Goal: Task Accomplishment & Management: Manage account settings

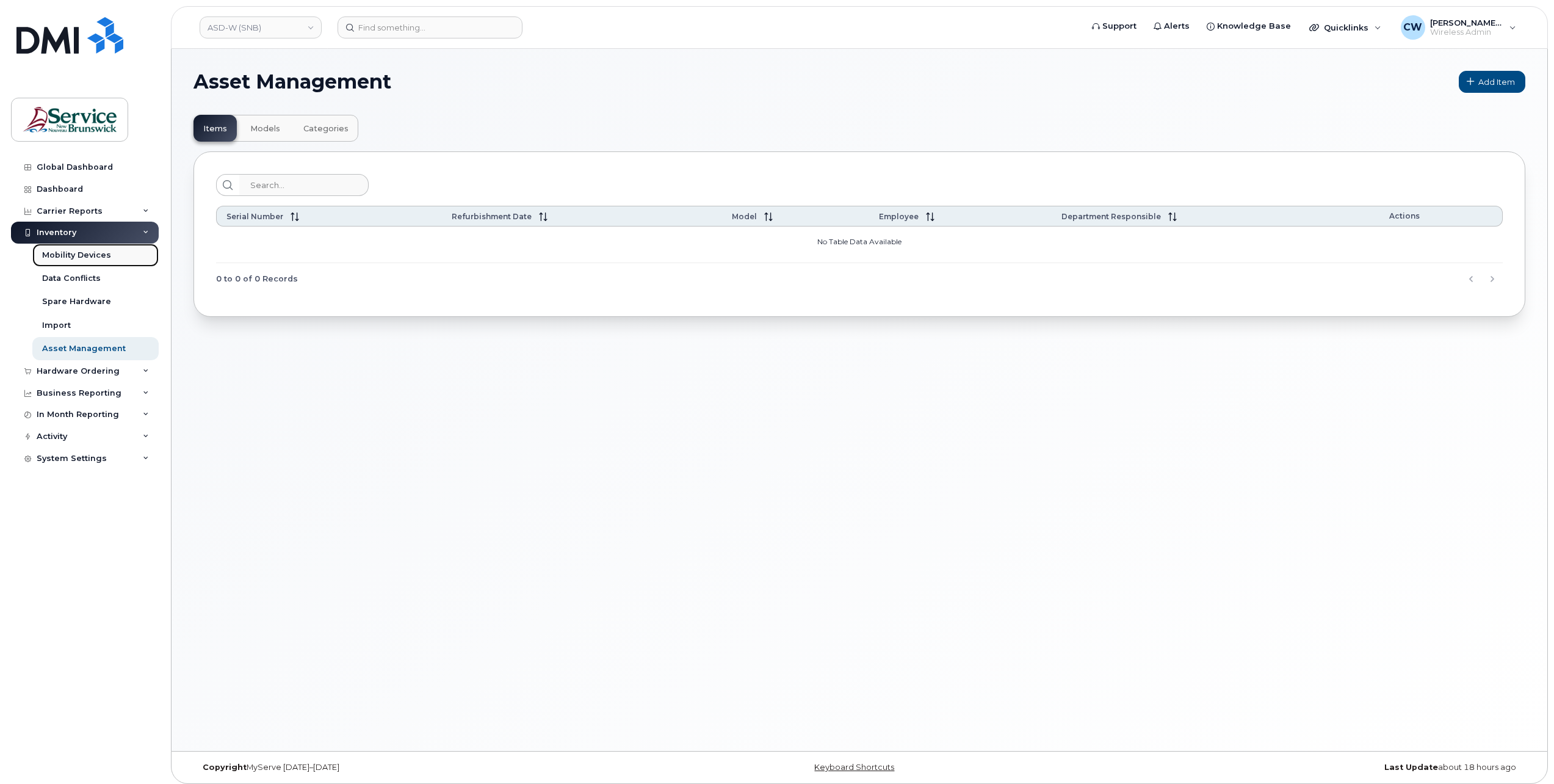
click at [93, 257] on div "Mobility Devices" at bounding box center [76, 255] width 69 height 11
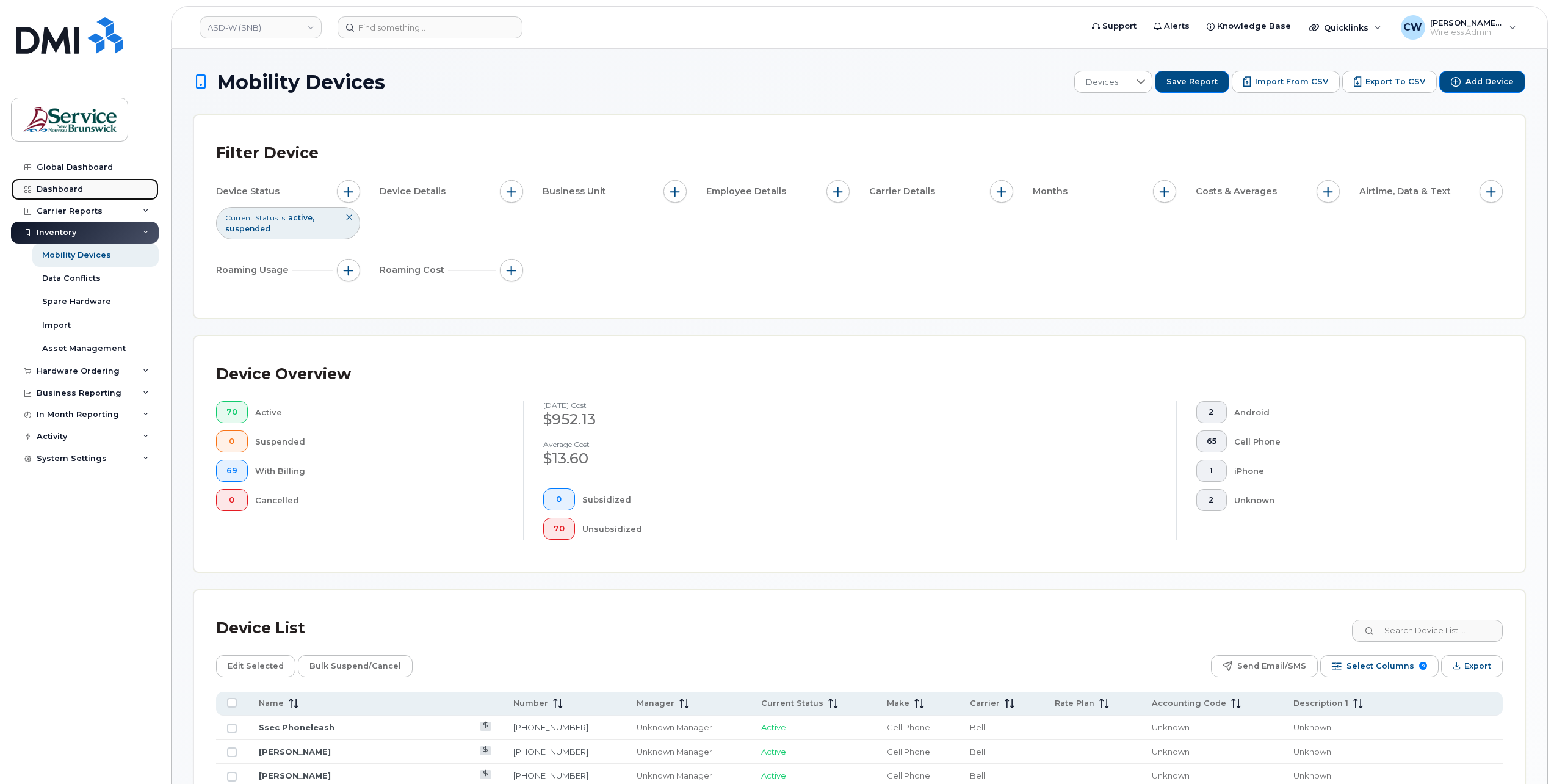
click at [65, 185] on div "Dashboard" at bounding box center [60, 189] width 47 height 10
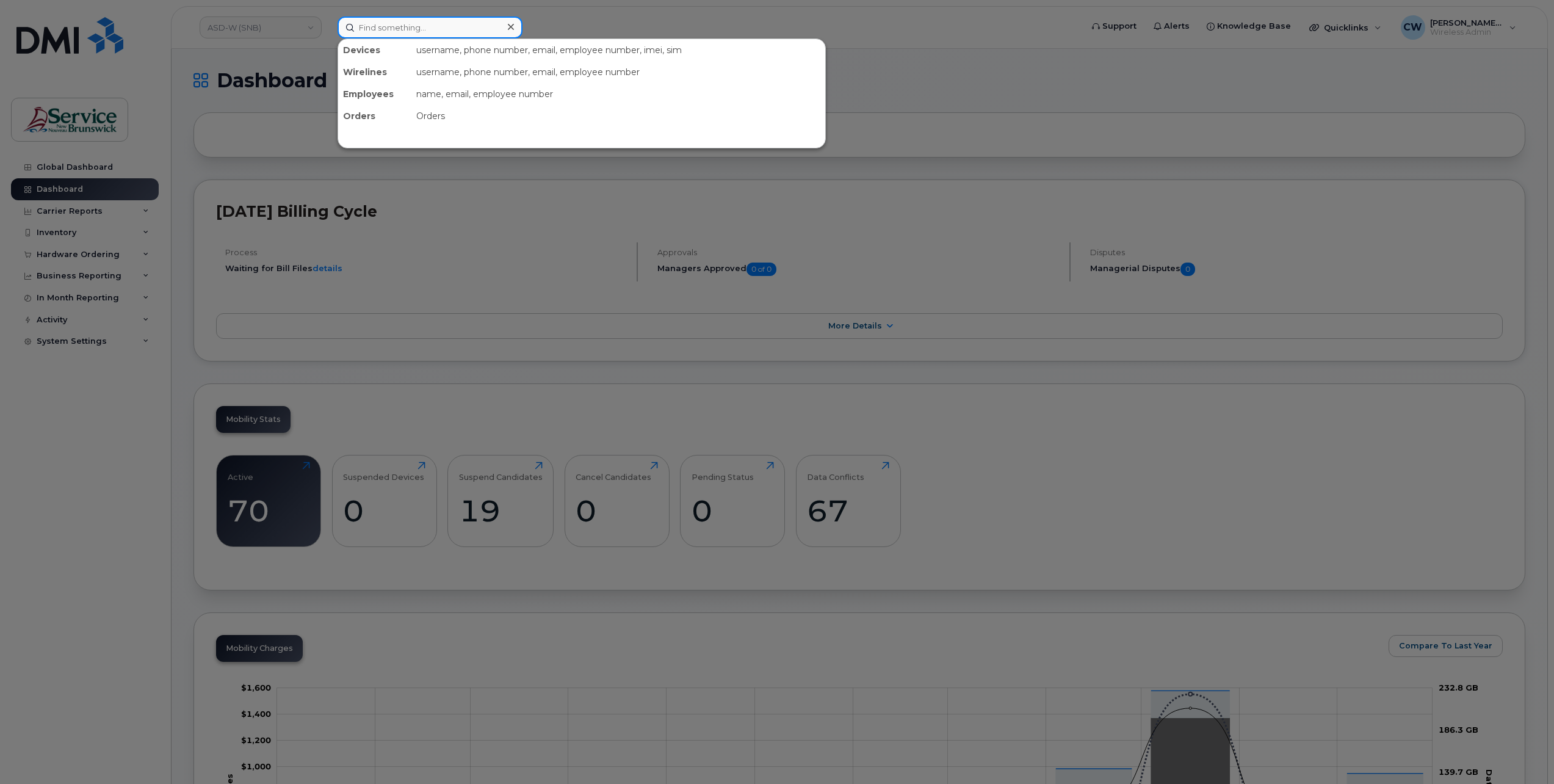
click at [392, 27] on input at bounding box center [430, 27] width 185 height 22
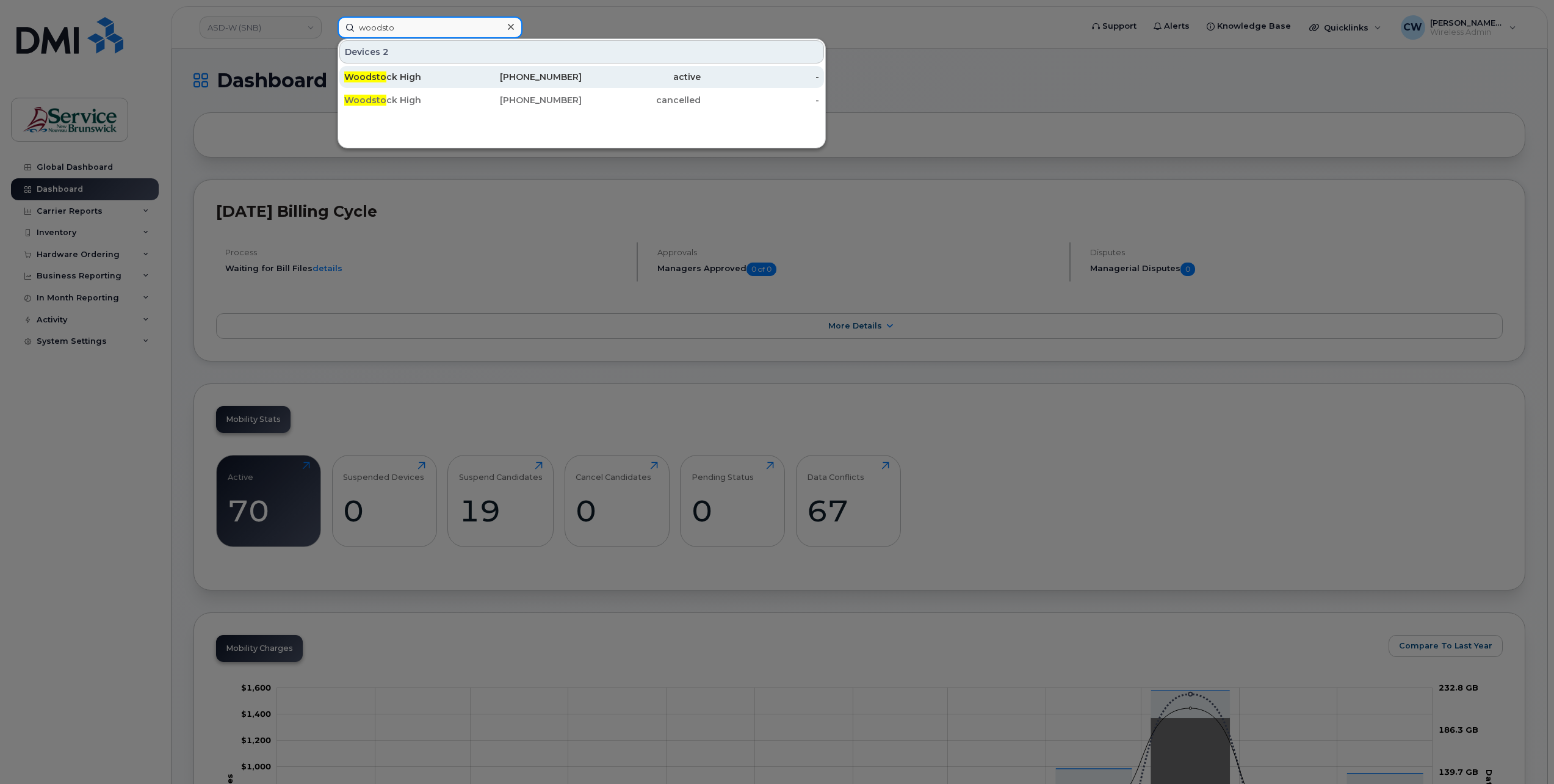
type input "woodsto"
click at [408, 77] on div "Woodsto ck High" at bounding box center [404, 77] width 119 height 13
click at [390, 77] on div "Woodsto ck High" at bounding box center [404, 77] width 119 height 13
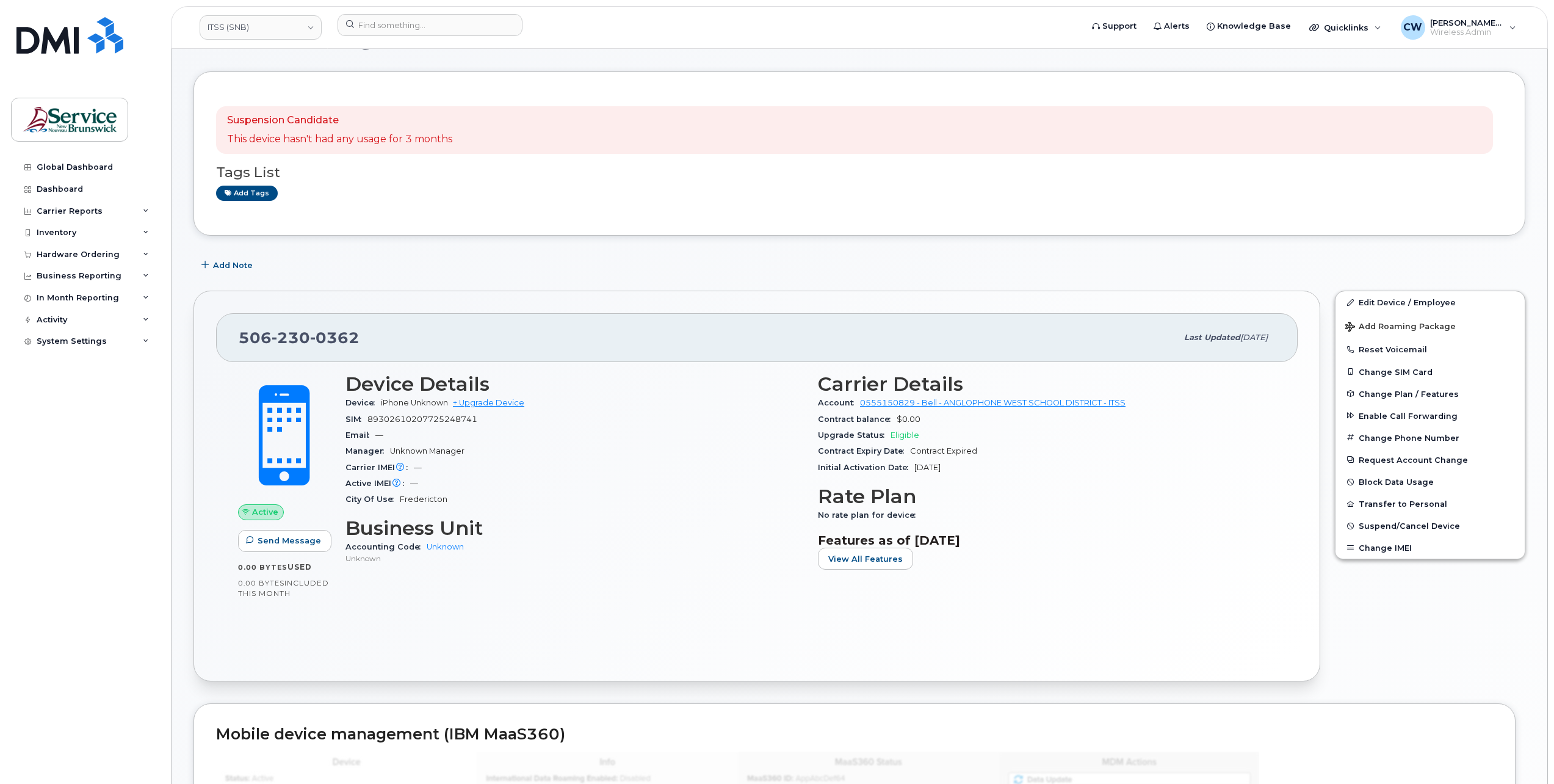
scroll to position [61, 0]
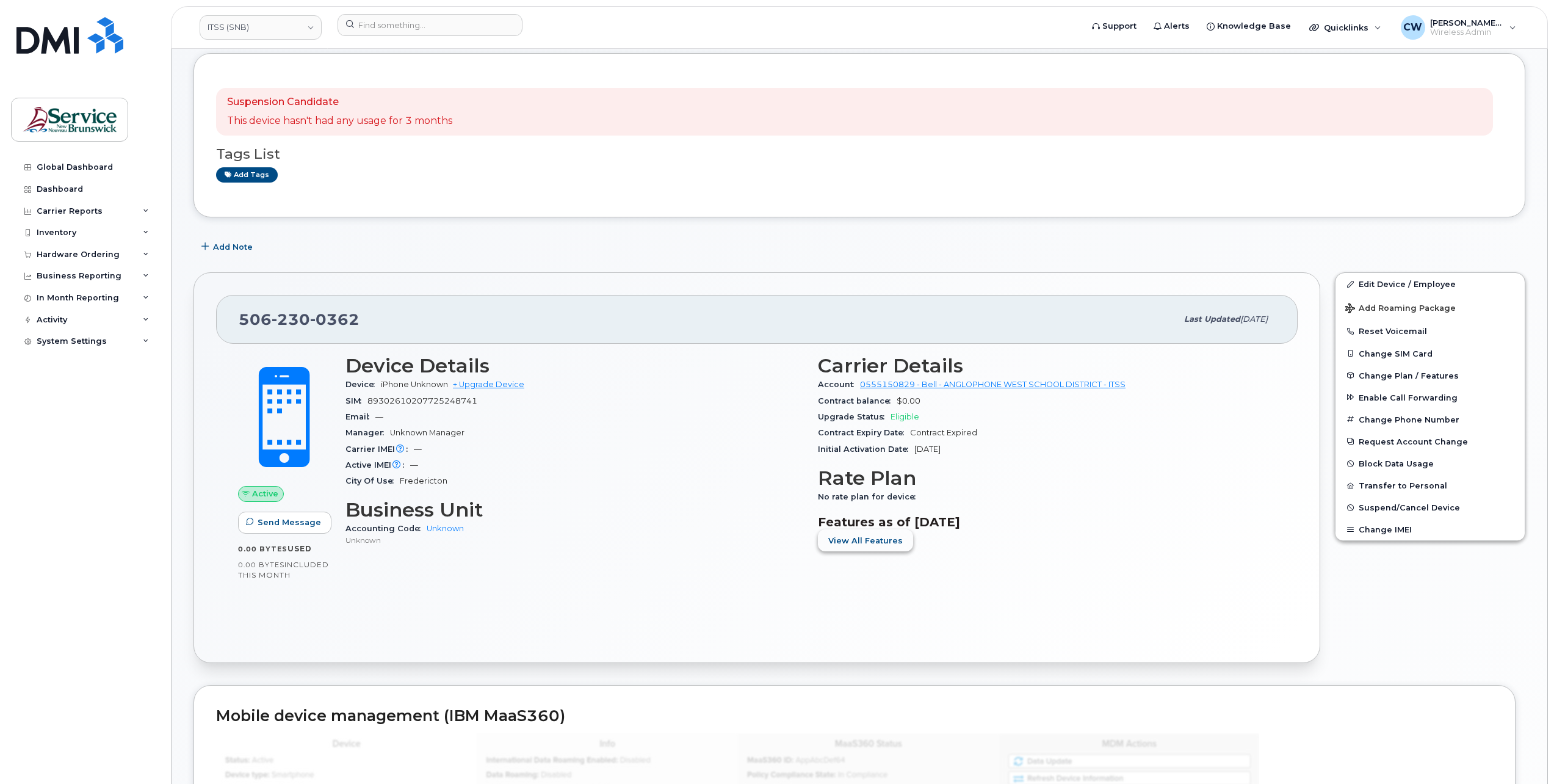
click at [863, 537] on span "View All Features" at bounding box center [865, 540] width 74 height 12
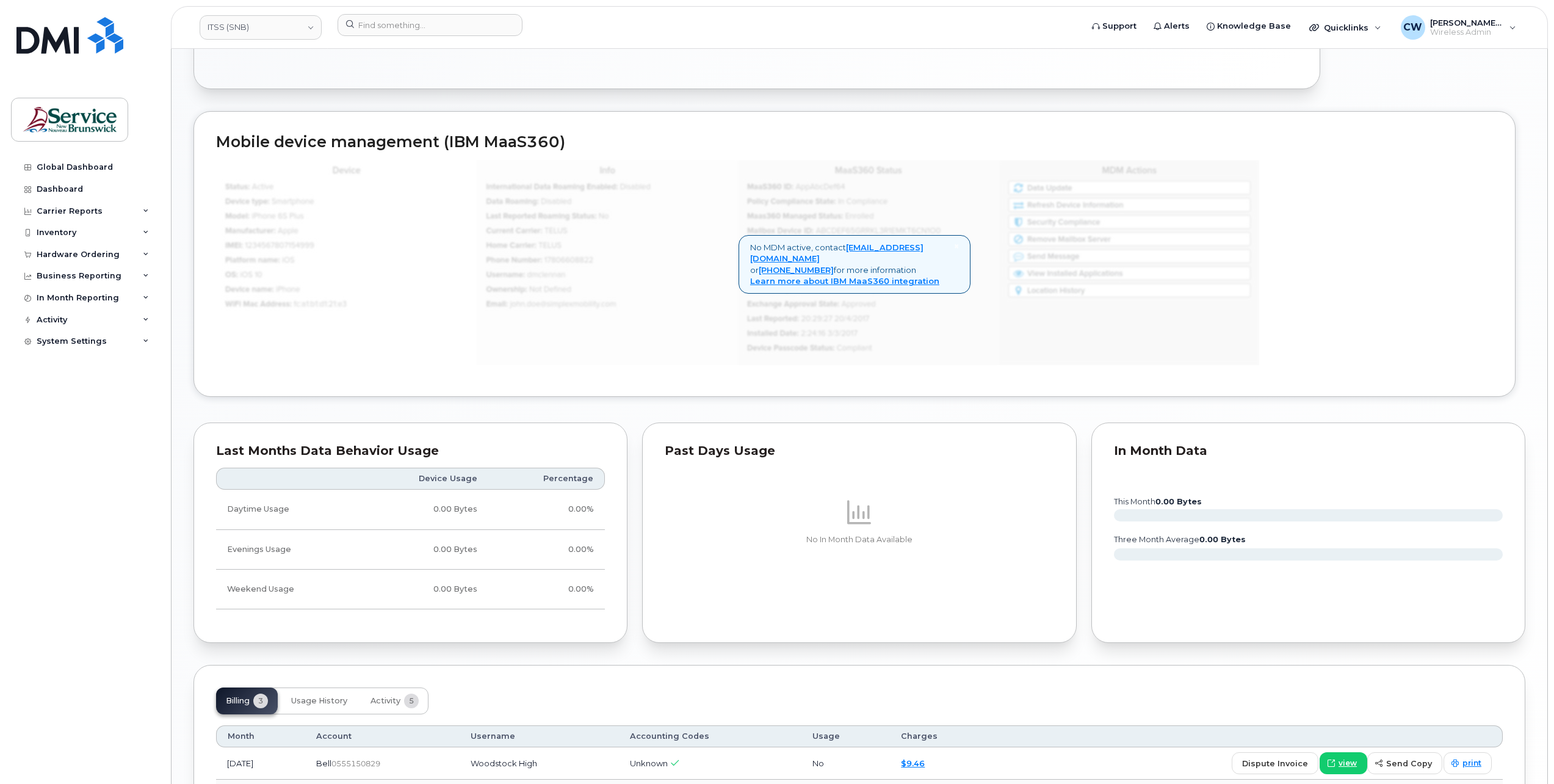
scroll to position [995, 0]
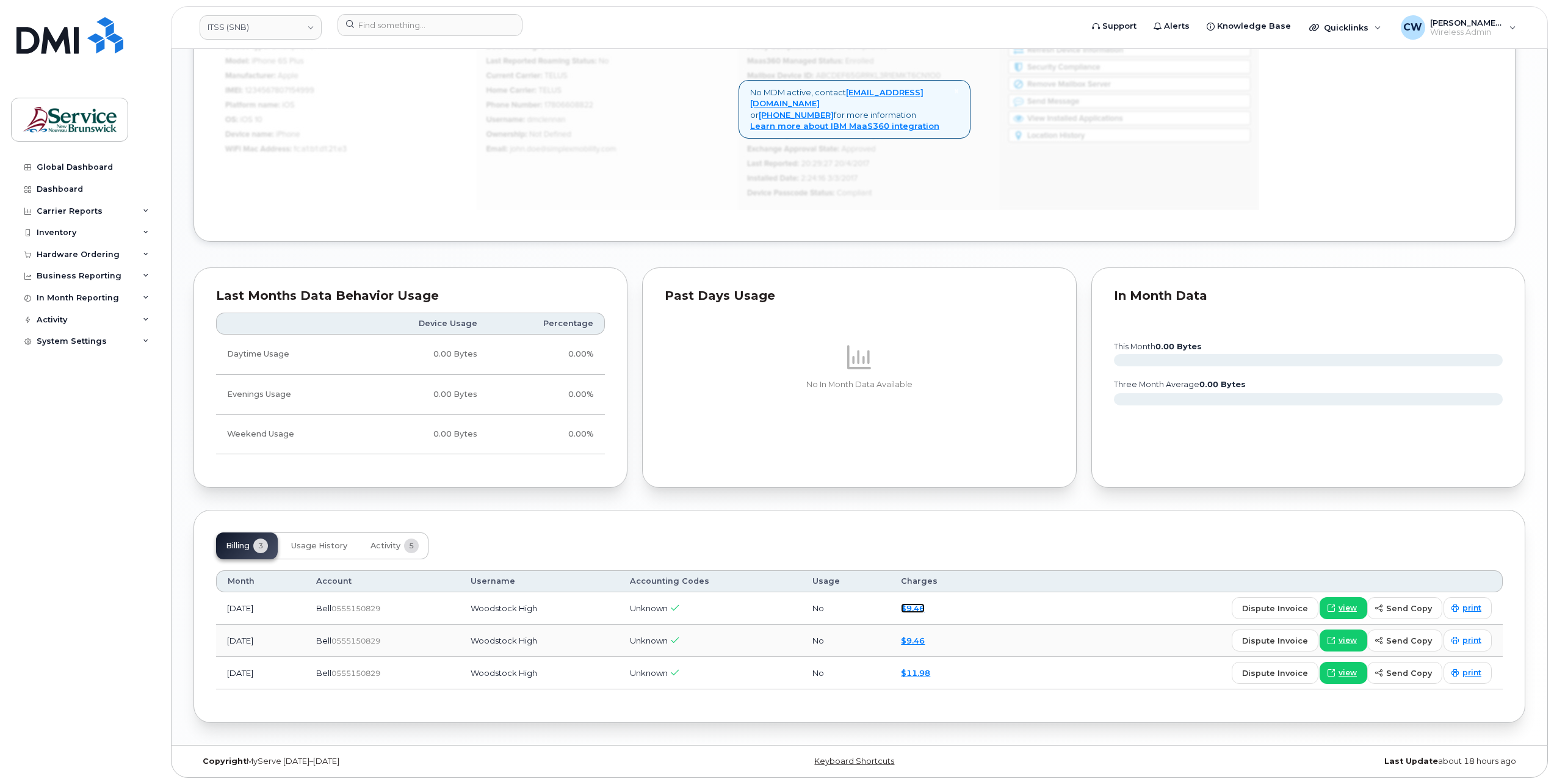
click at [925, 606] on link "$9.46" at bounding box center [913, 608] width 23 height 10
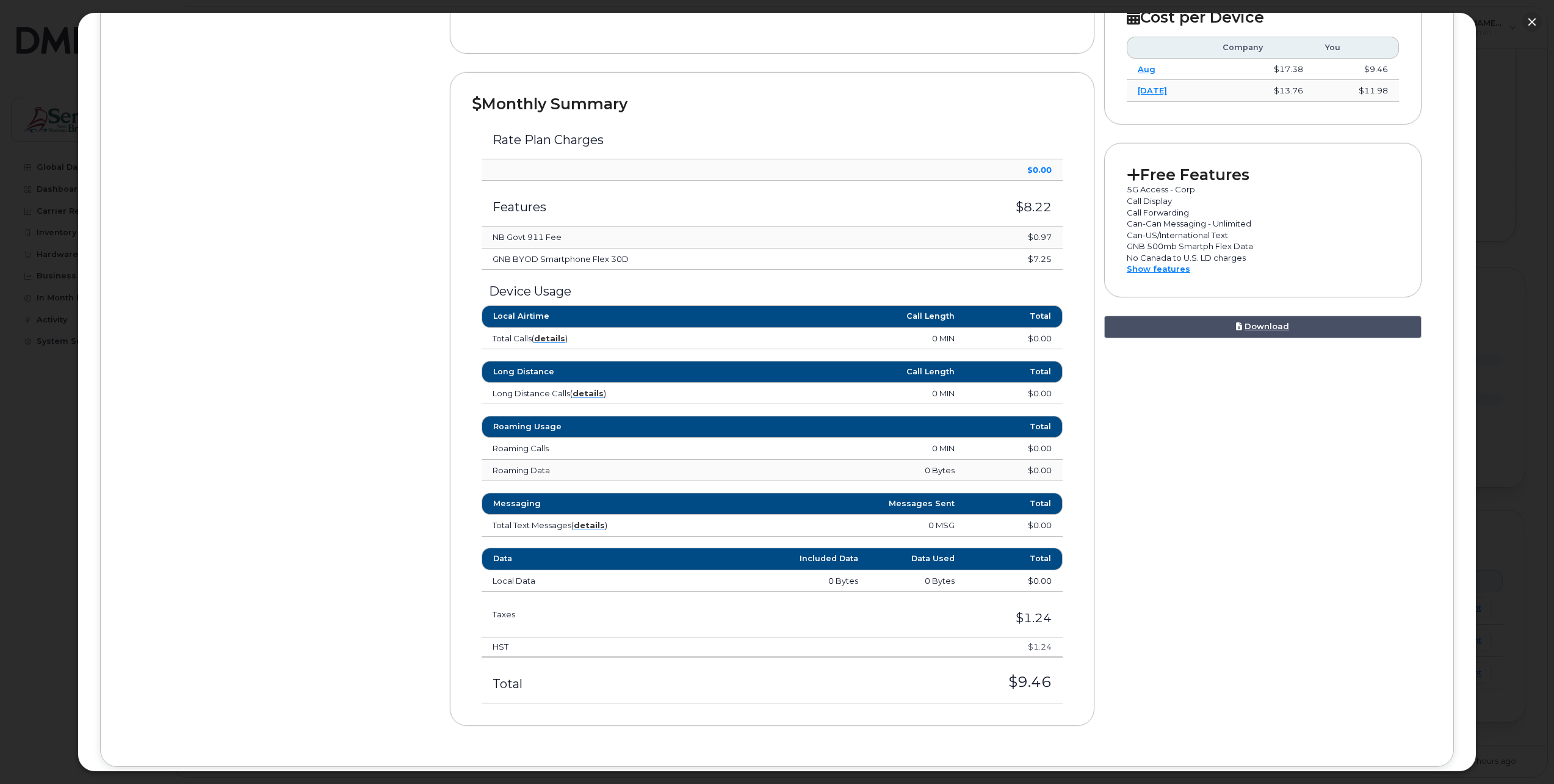
scroll to position [305, 0]
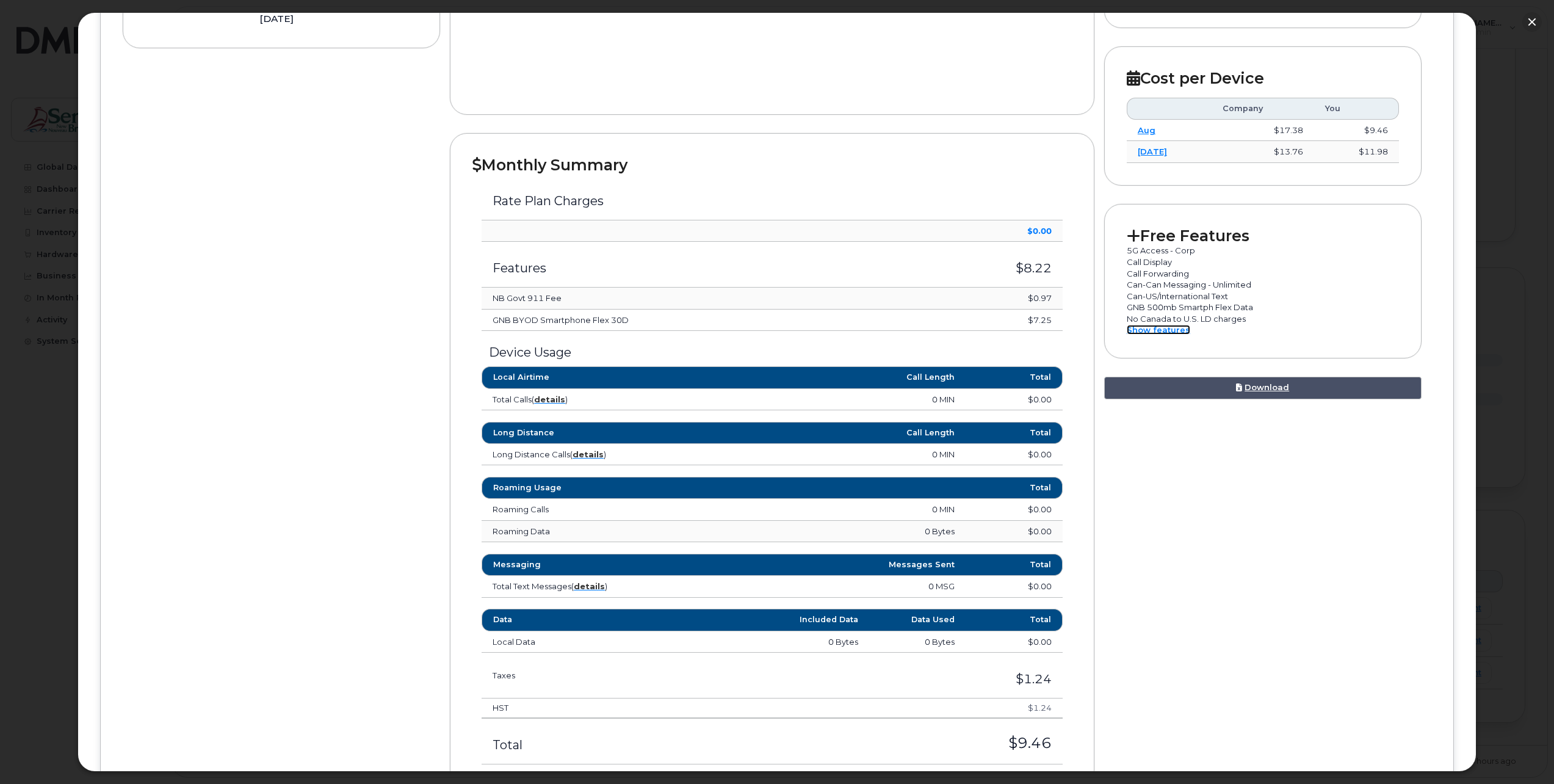
click at [1155, 330] on link "Show features" at bounding box center [1158, 330] width 63 height 10
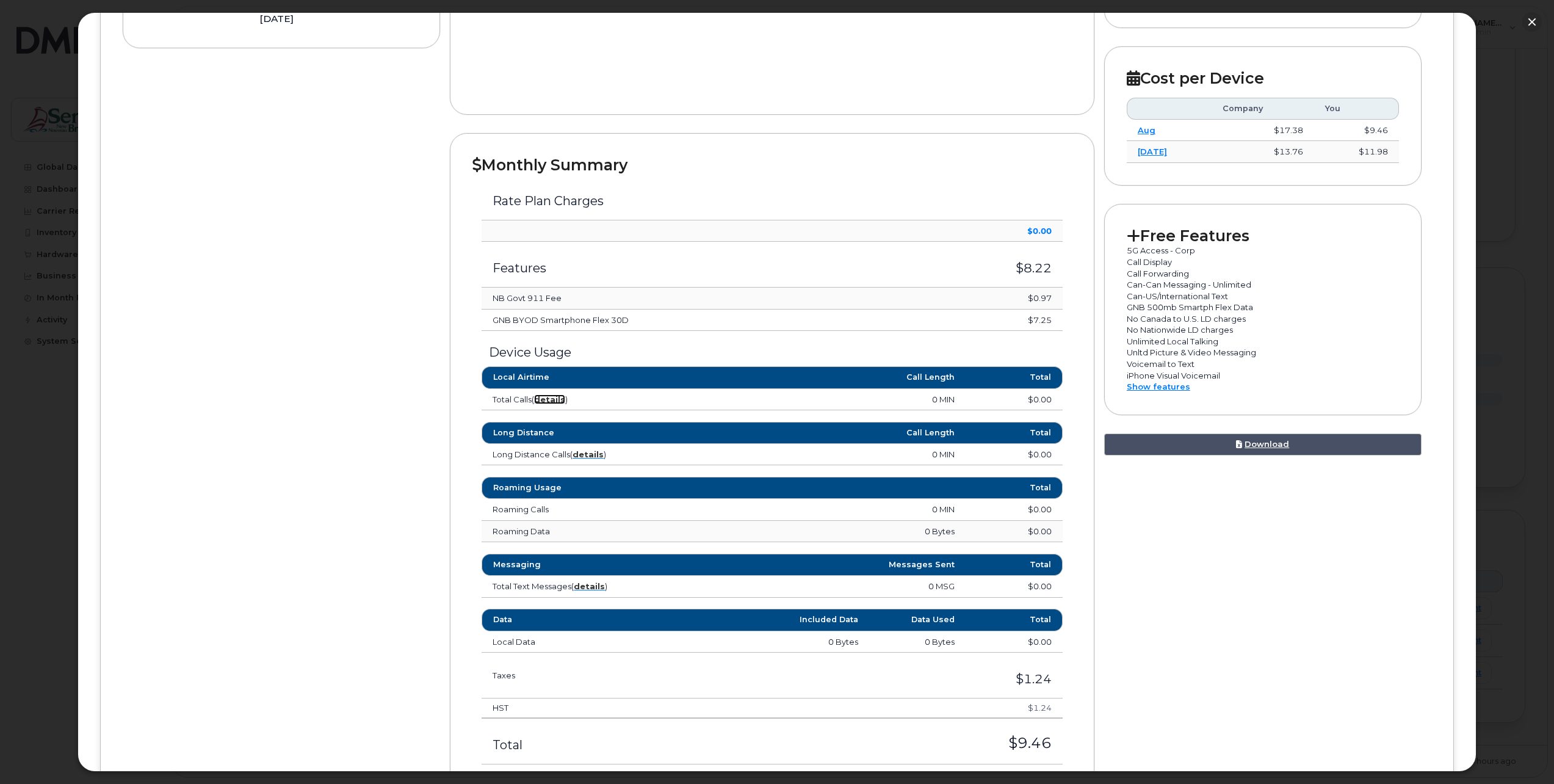
click at [551, 396] on strong "details" at bounding box center [550, 399] width 31 height 10
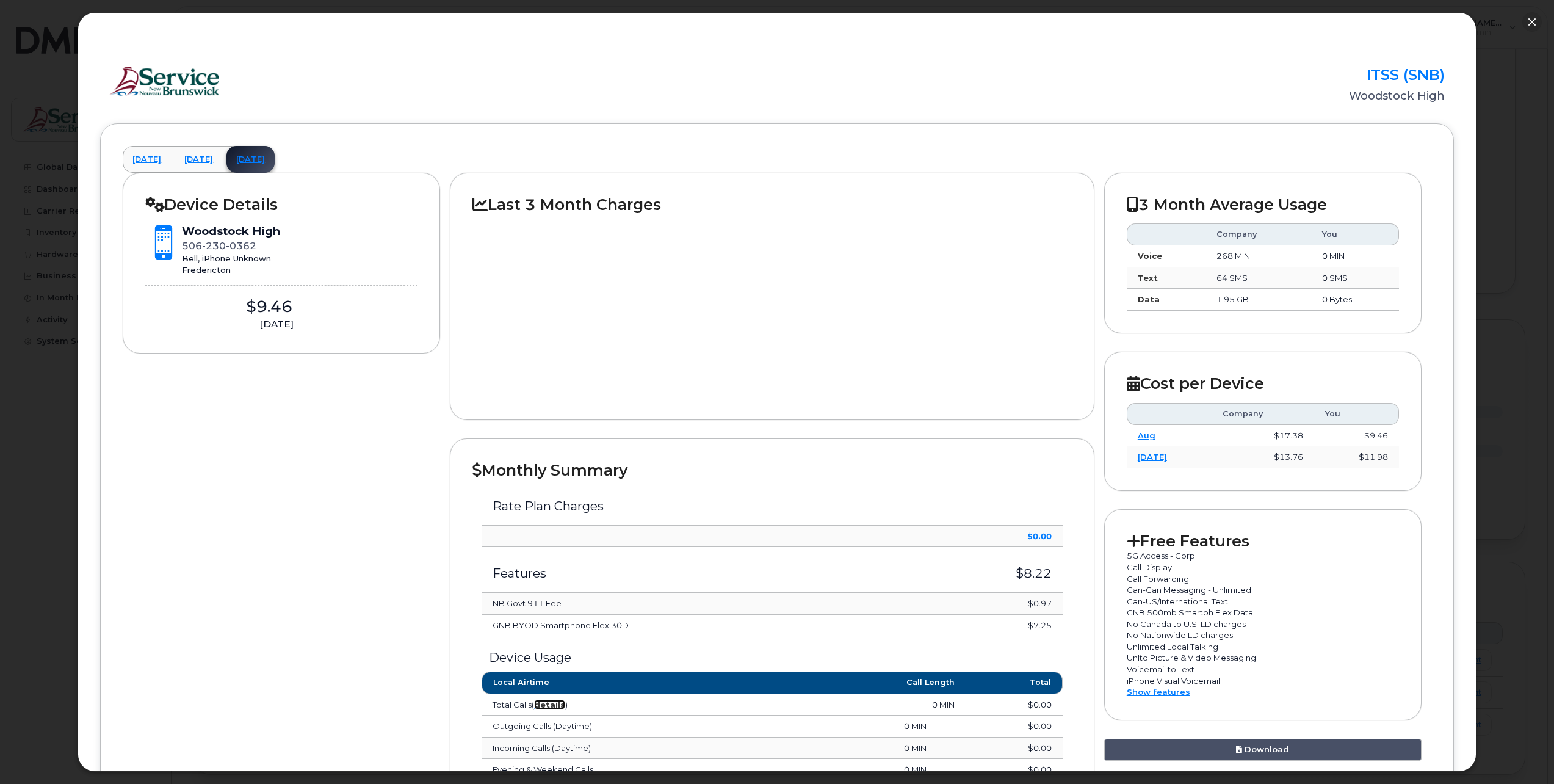
scroll to position [873, 0]
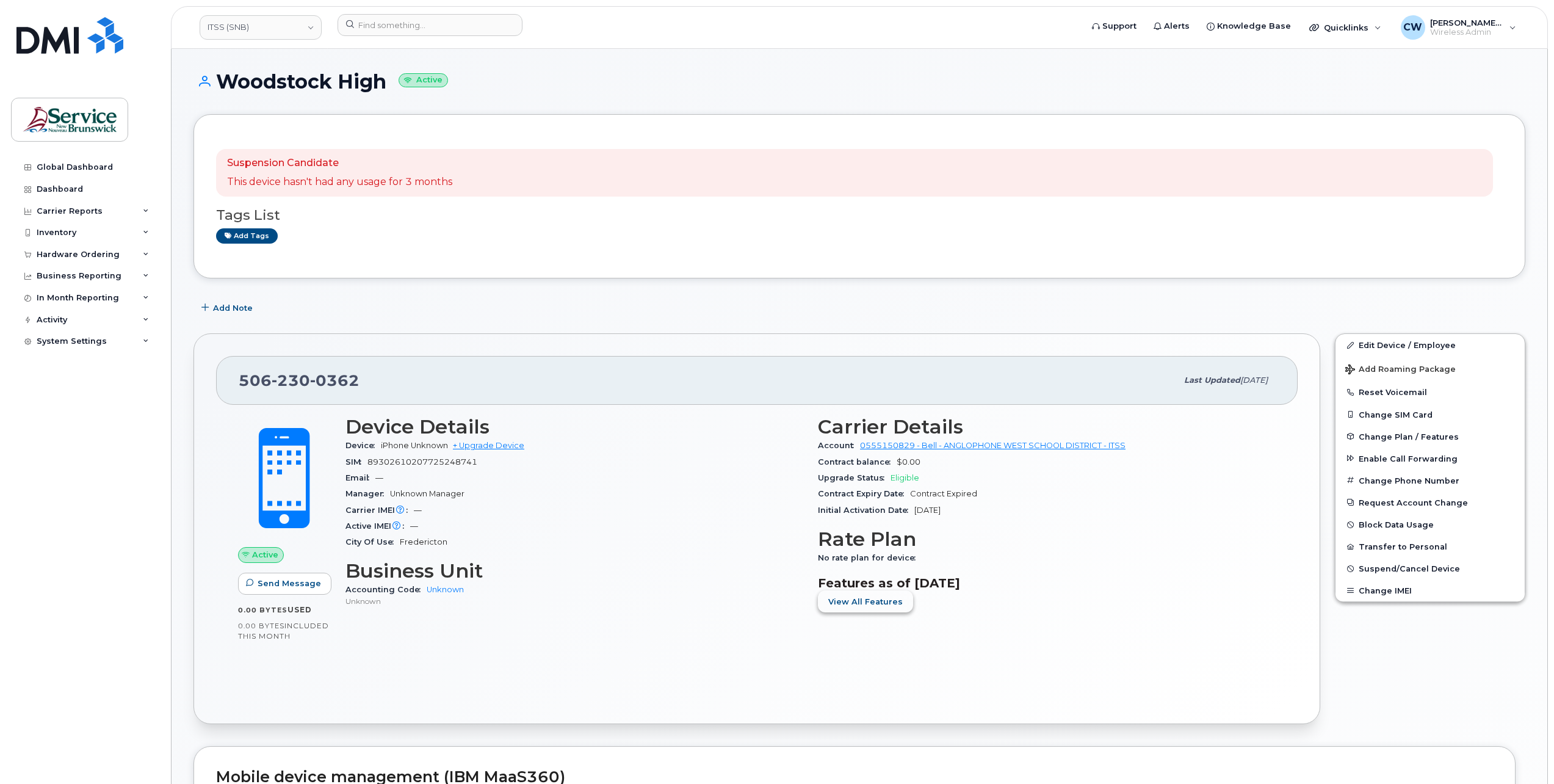
click at [848, 596] on span "View All Features" at bounding box center [865, 602] width 74 height 12
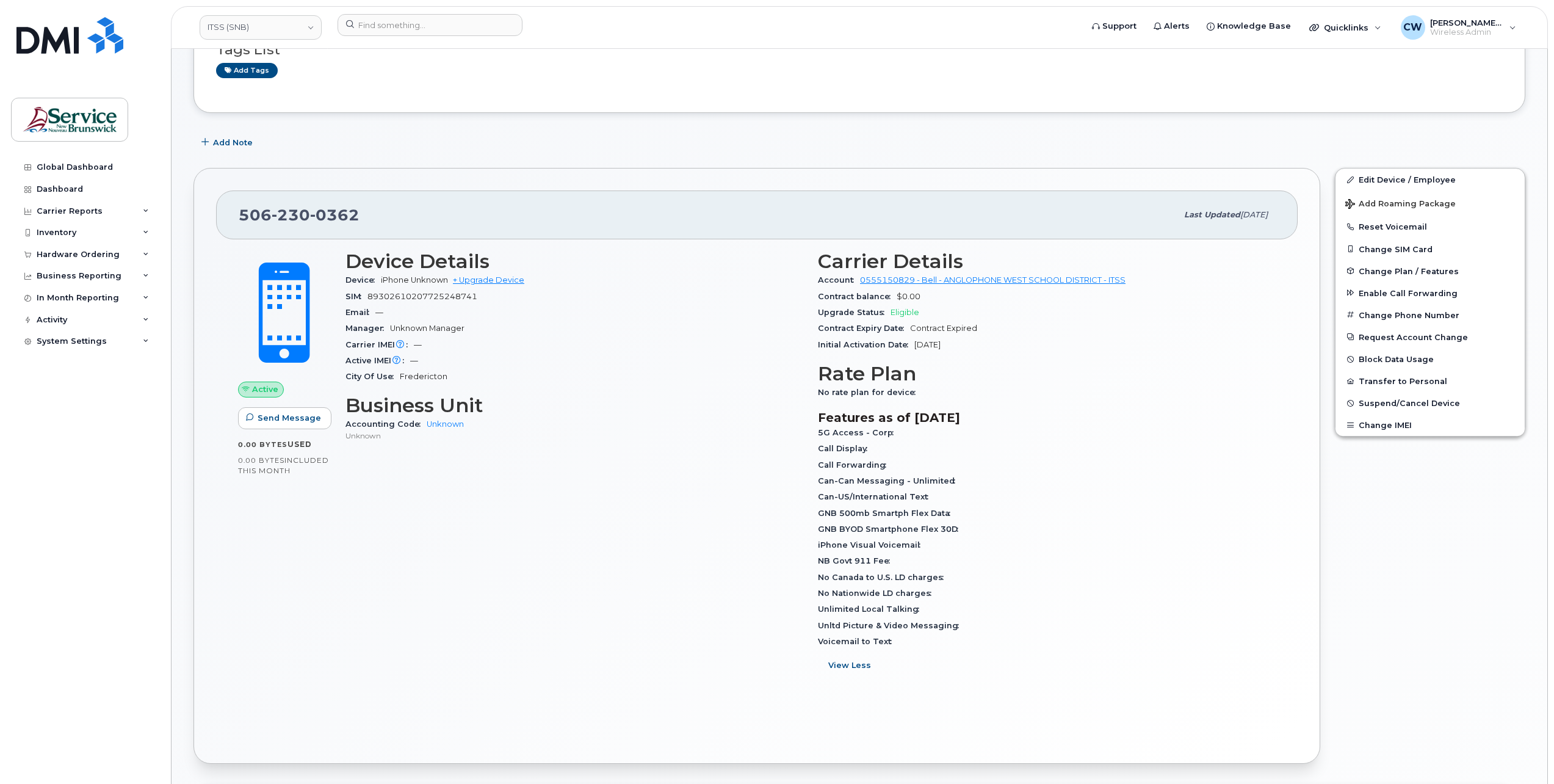
scroll to position [244, 0]
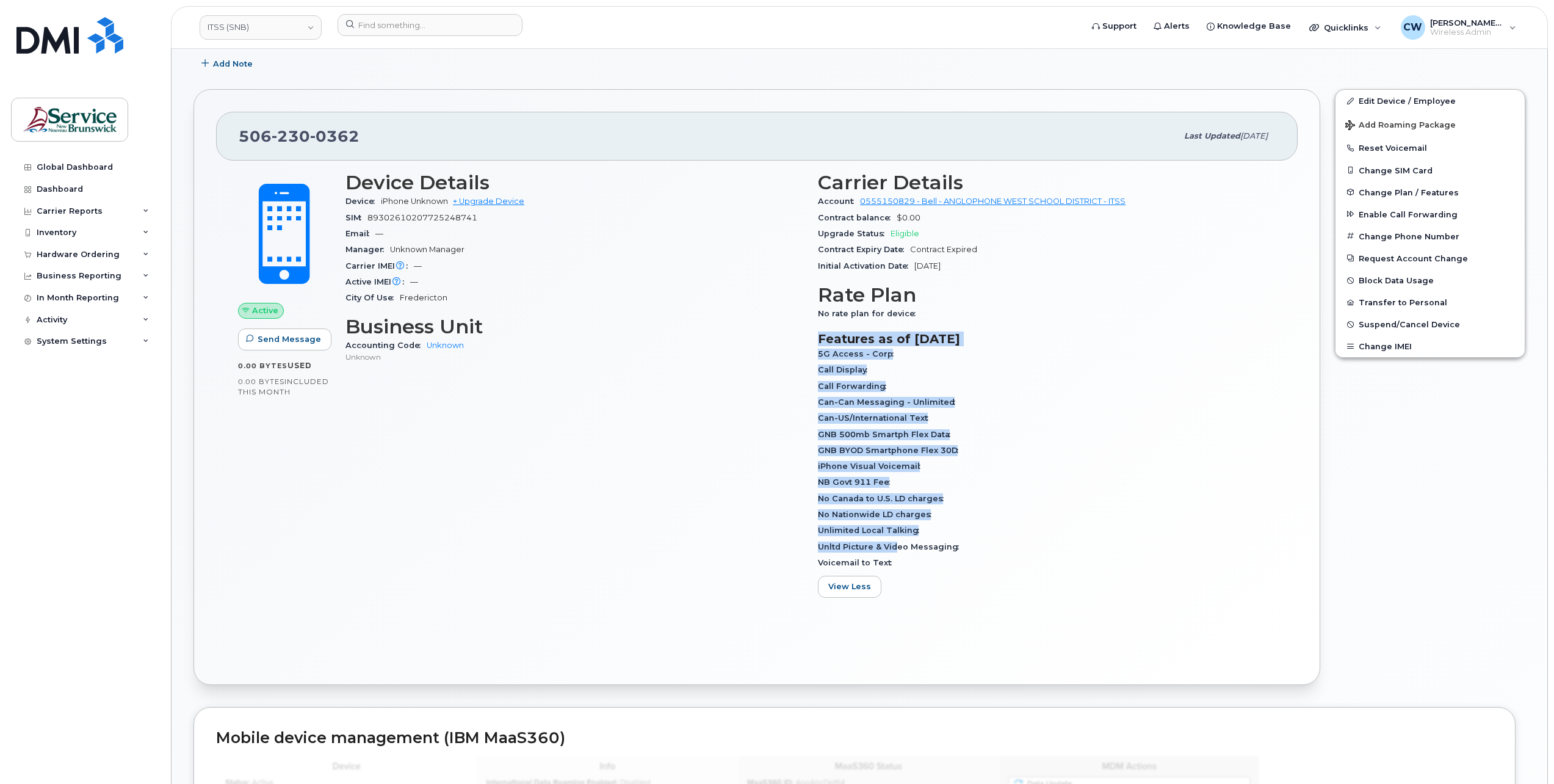
drag, startPoint x: 819, startPoint y: 341, endPoint x: 897, endPoint y: 551, distance: 224.0
click at [897, 551] on section "Features as of Sep 01, 2025 5G Access - Corp Call Display Call Forwarding Can-C…" at bounding box center [1047, 464] width 458 height 266
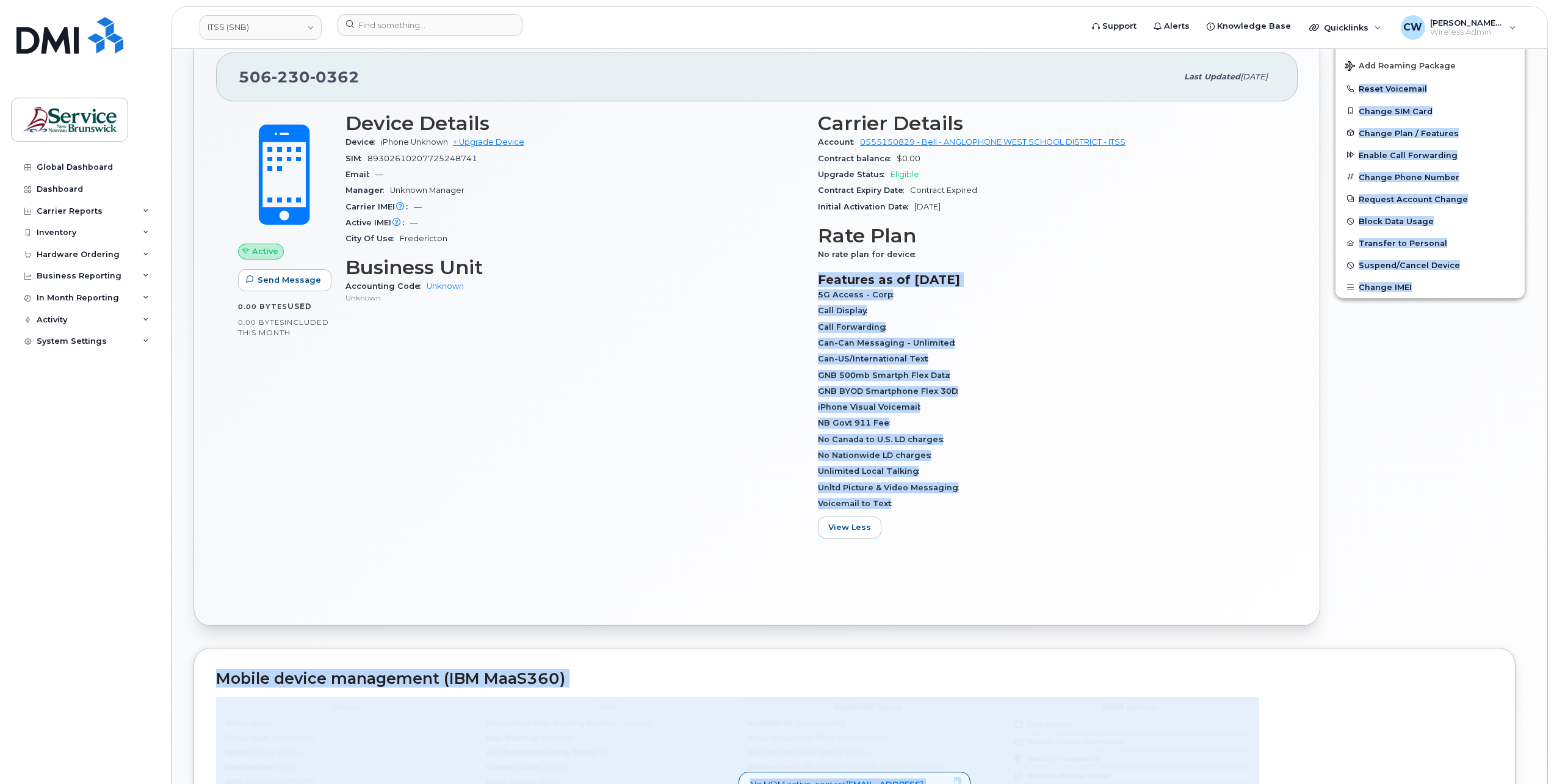
scroll to position [306, 0]
click at [1024, 470] on div "Unlimited Local Talking" at bounding box center [1047, 469] width 458 height 16
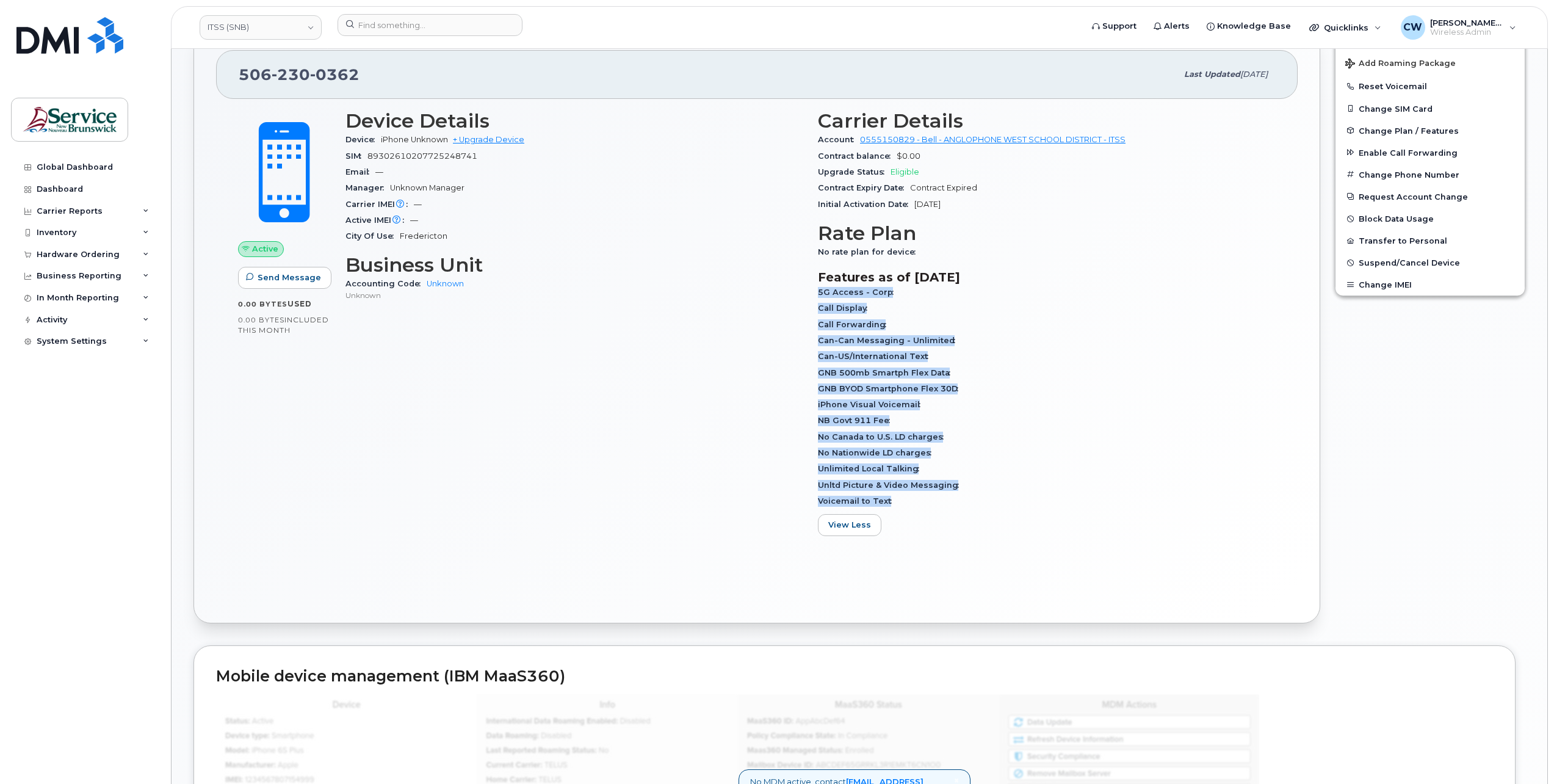
drag, startPoint x: 818, startPoint y: 290, endPoint x: 895, endPoint y: 498, distance: 221.8
click at [895, 498] on div "5G Access - Corp Call Display Call Forwarding Can-Can Messaging - Unlimited Can…" at bounding box center [1047, 397] width 458 height 224
copy div "5G Access - Corp Call Display Call Forwarding Can-Can Messaging - Unlimited Can…"
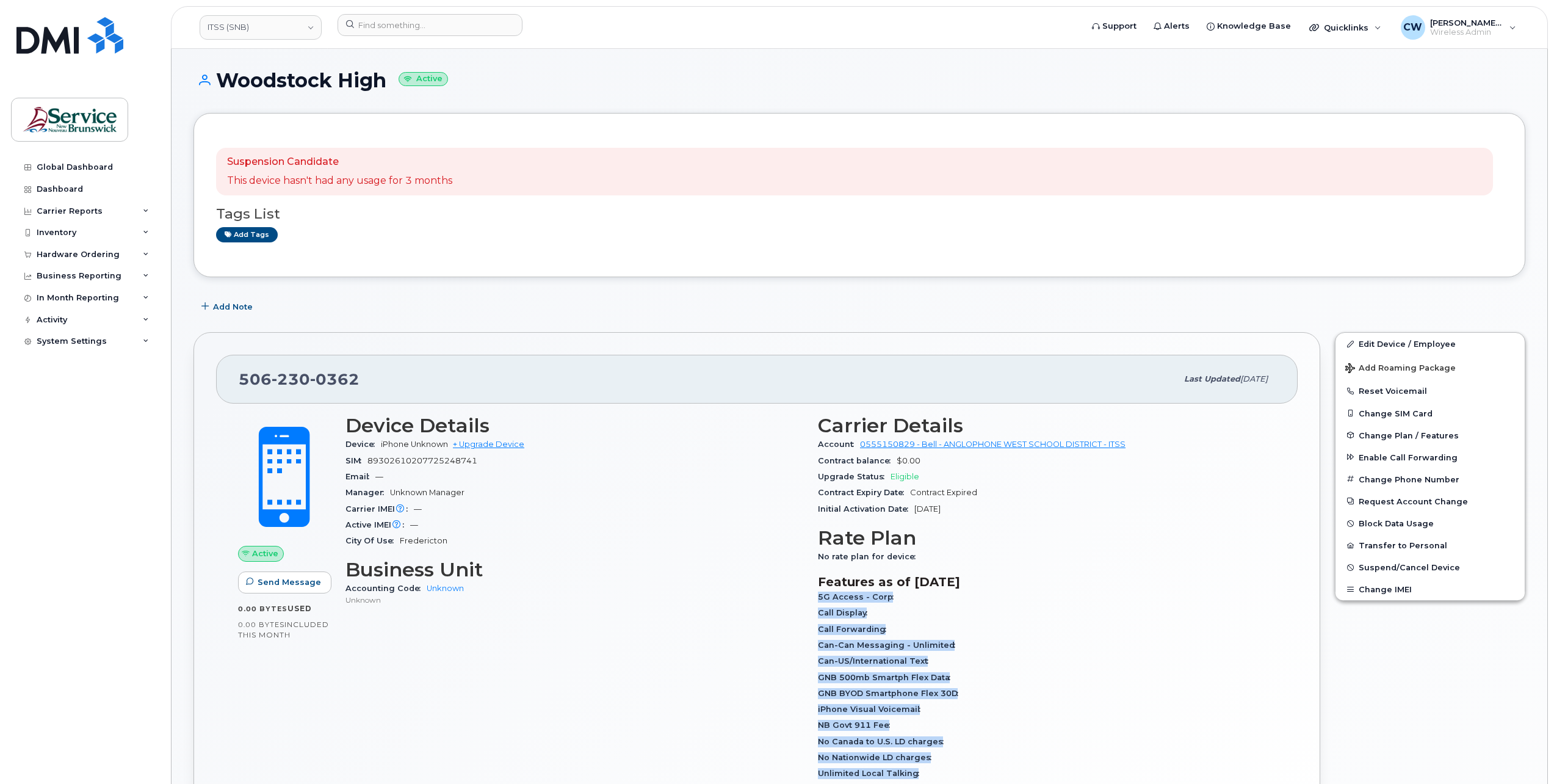
scroll to position [1, 0]
click at [1381, 431] on span "Change Plan / Features" at bounding box center [1409, 435] width 100 height 9
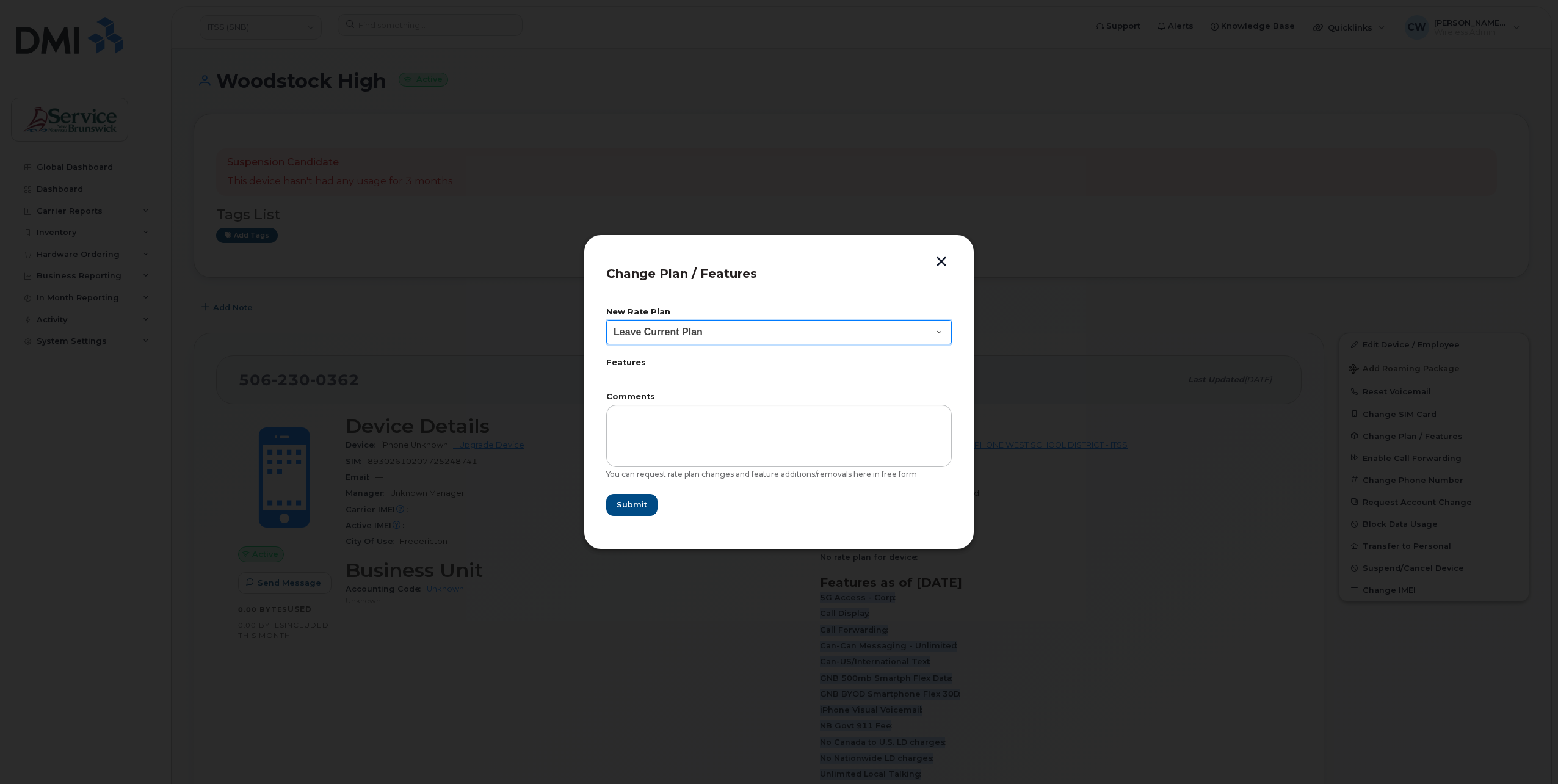
click at [938, 331] on select "Leave Current Plan Corporate Voice" at bounding box center [779, 332] width 345 height 24
click at [940, 258] on button "button" at bounding box center [941, 262] width 19 height 13
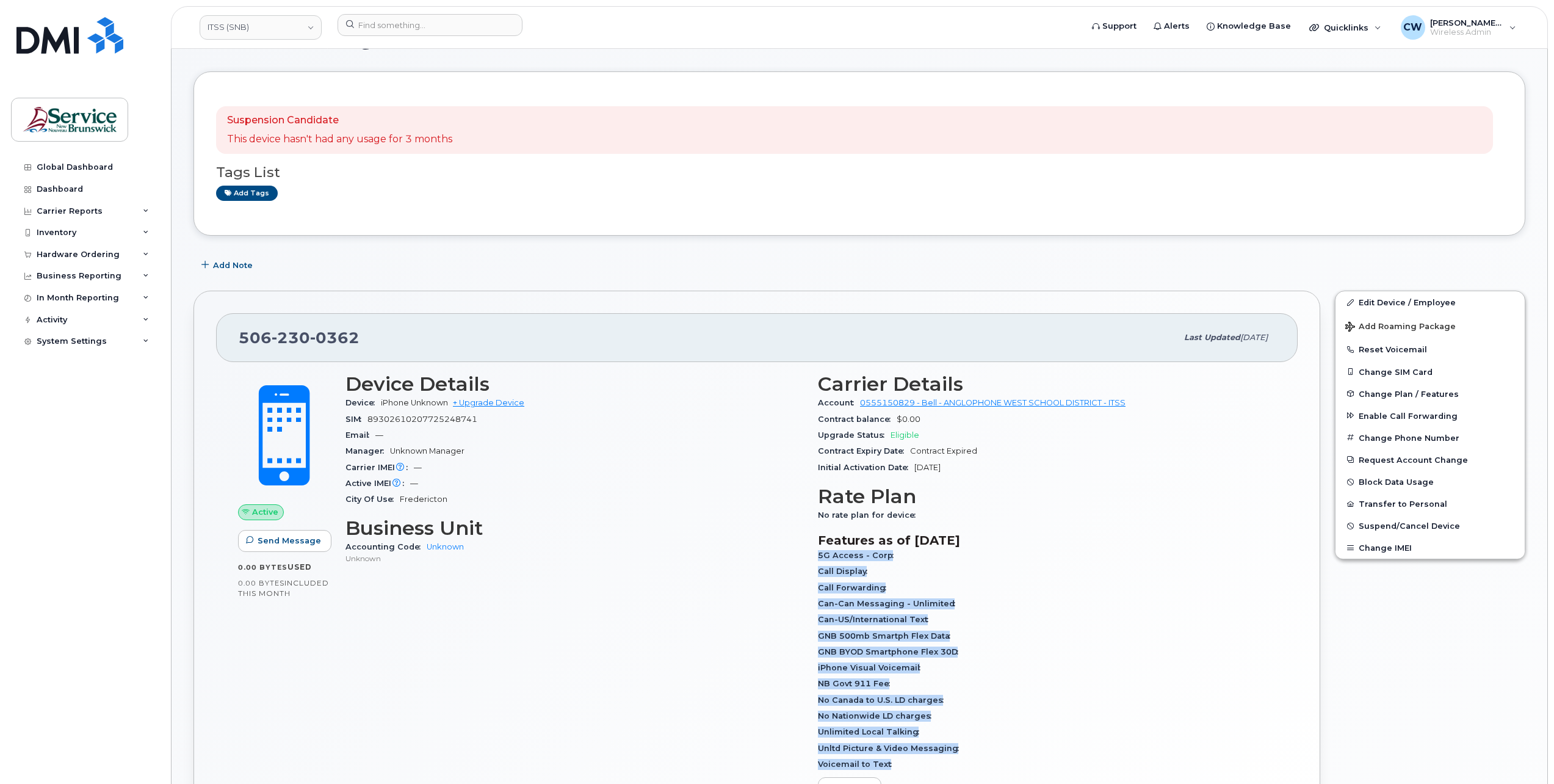
scroll to position [61, 0]
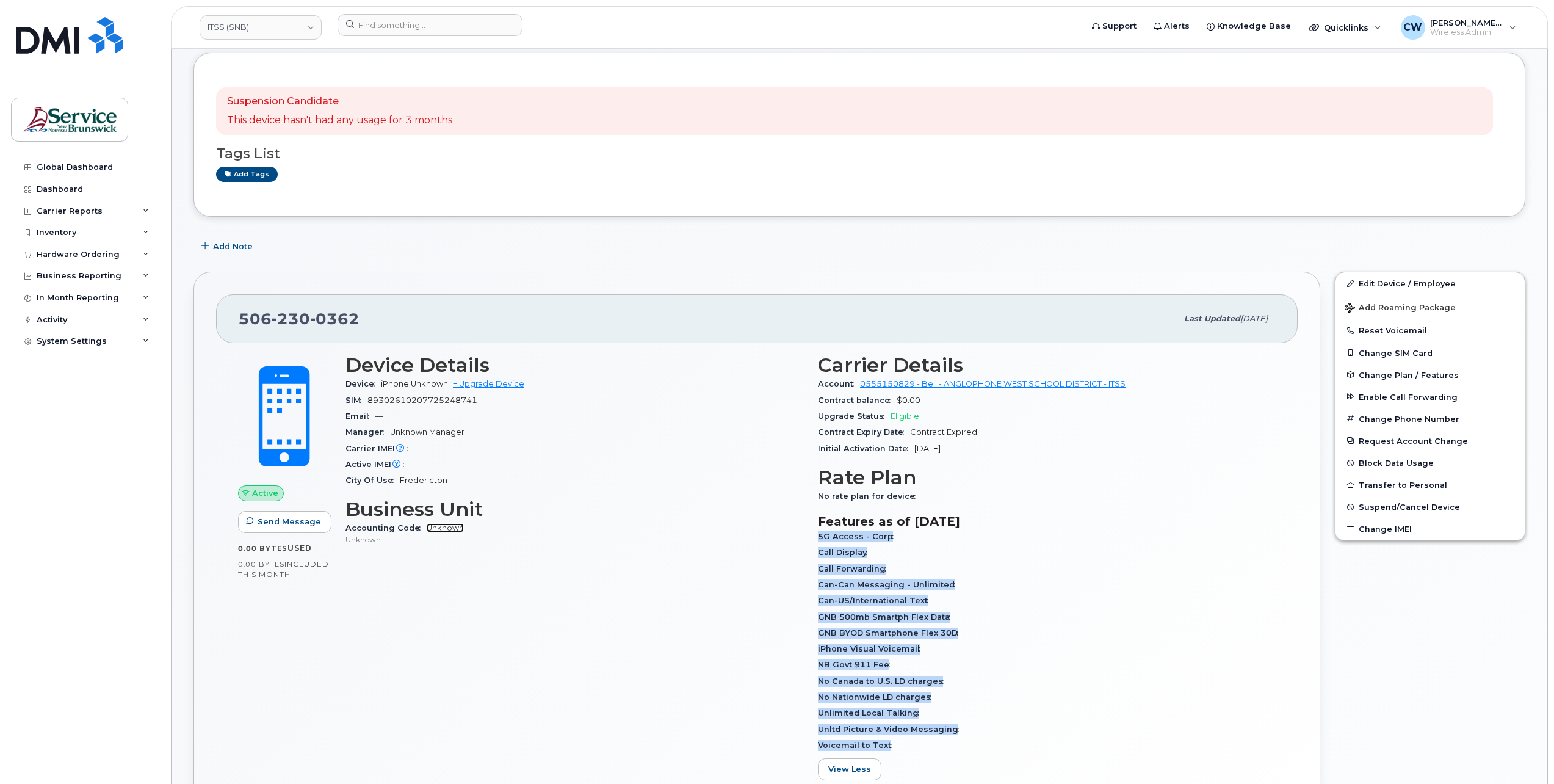
click at [436, 529] on link "Unknown" at bounding box center [445, 527] width 37 height 9
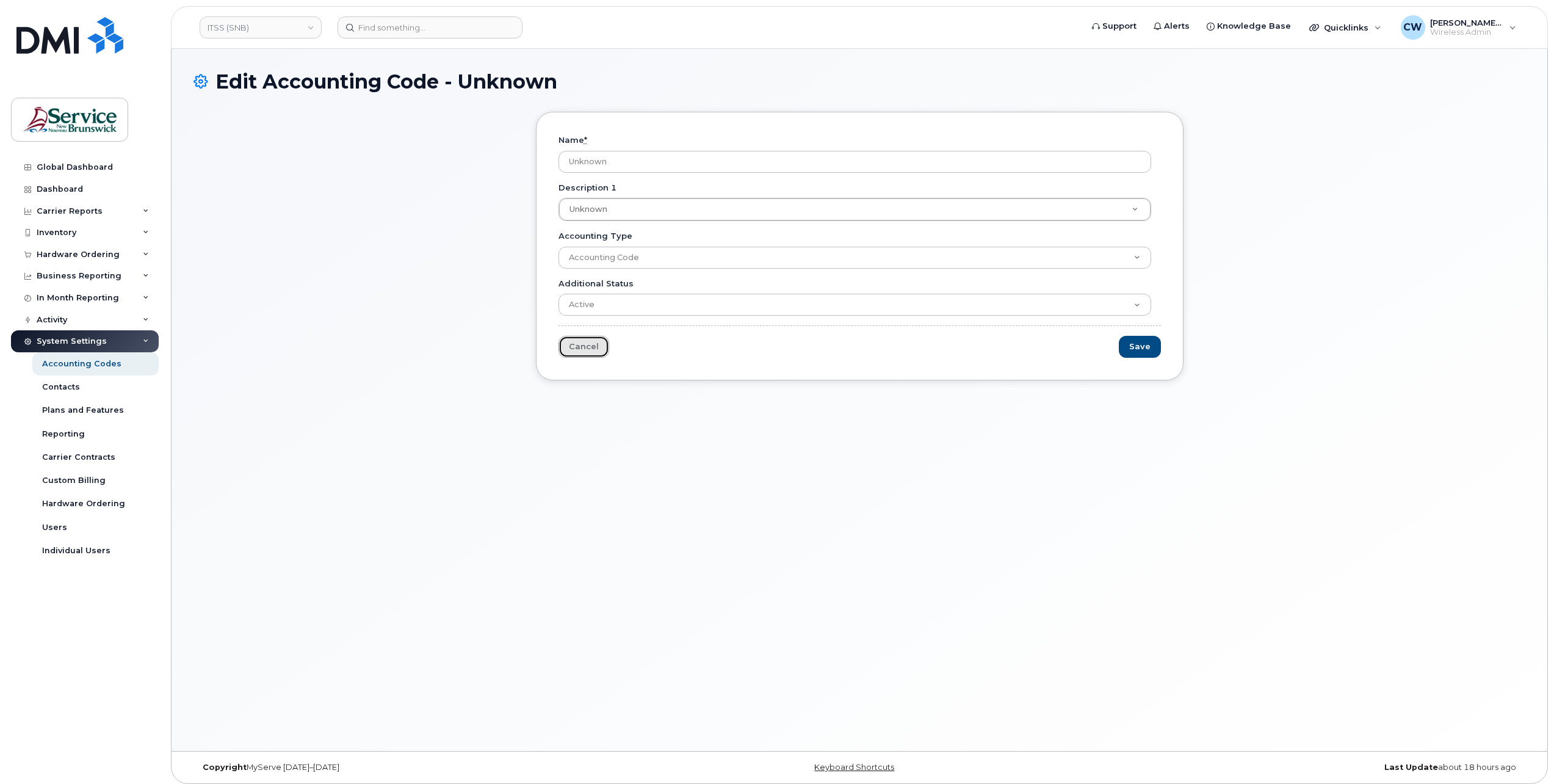
click at [577, 340] on link "Cancel" at bounding box center [584, 346] width 51 height 22
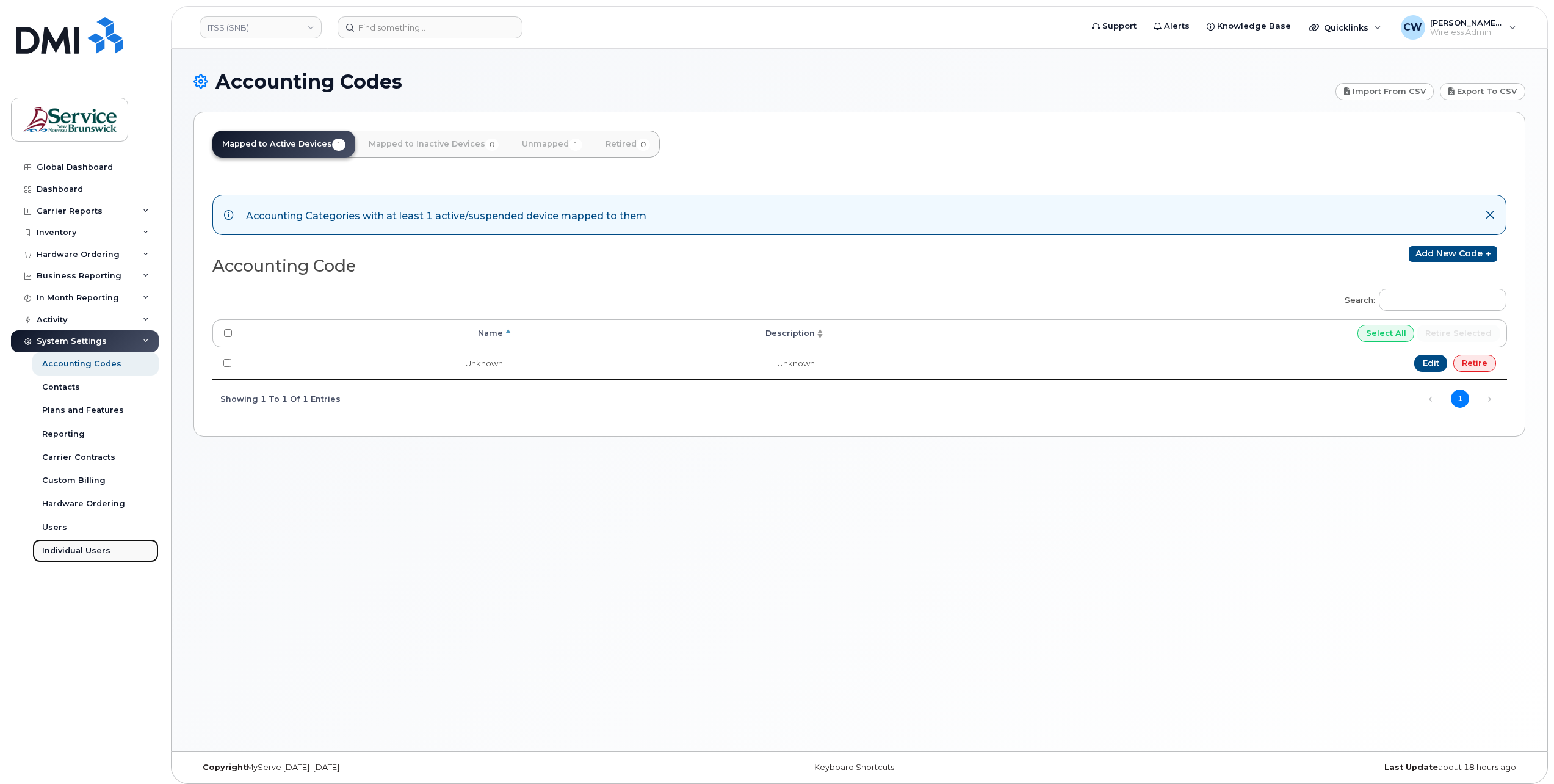
click at [67, 548] on div "Individual Users" at bounding box center [76, 550] width 68 height 11
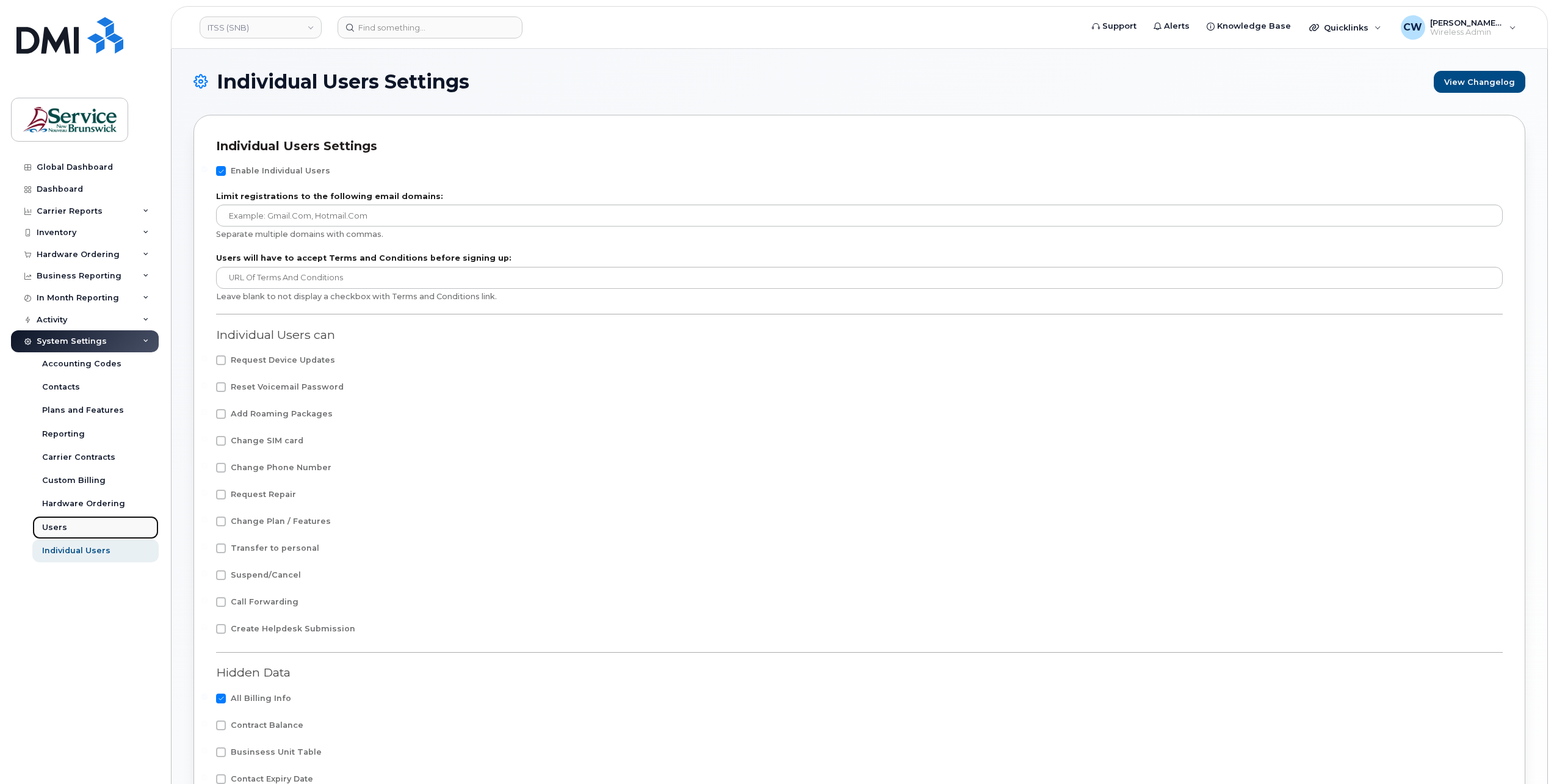
click at [52, 521] on link "Users" at bounding box center [96, 528] width 127 height 23
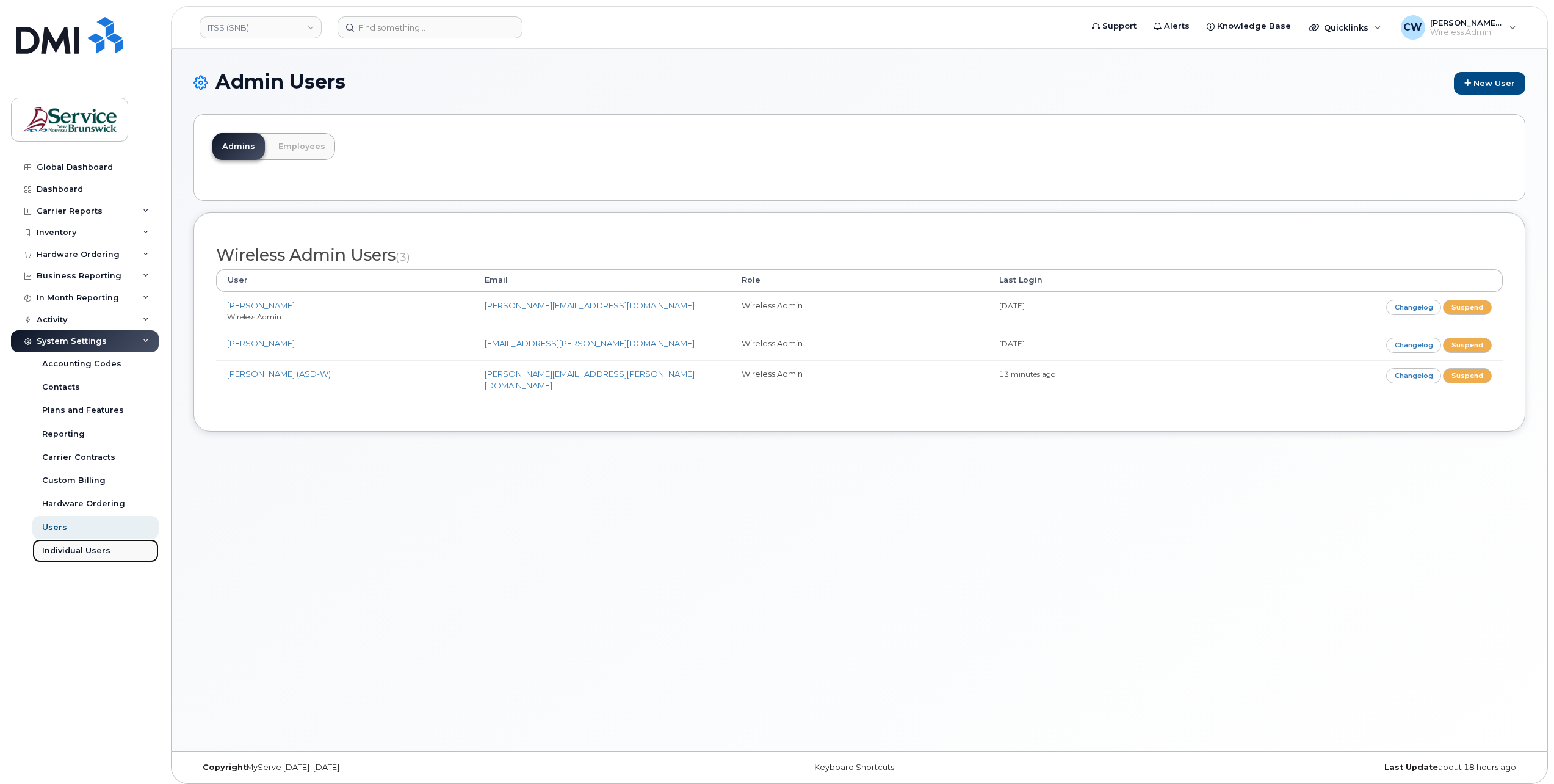
click at [68, 540] on link "Individual Users" at bounding box center [96, 551] width 127 height 23
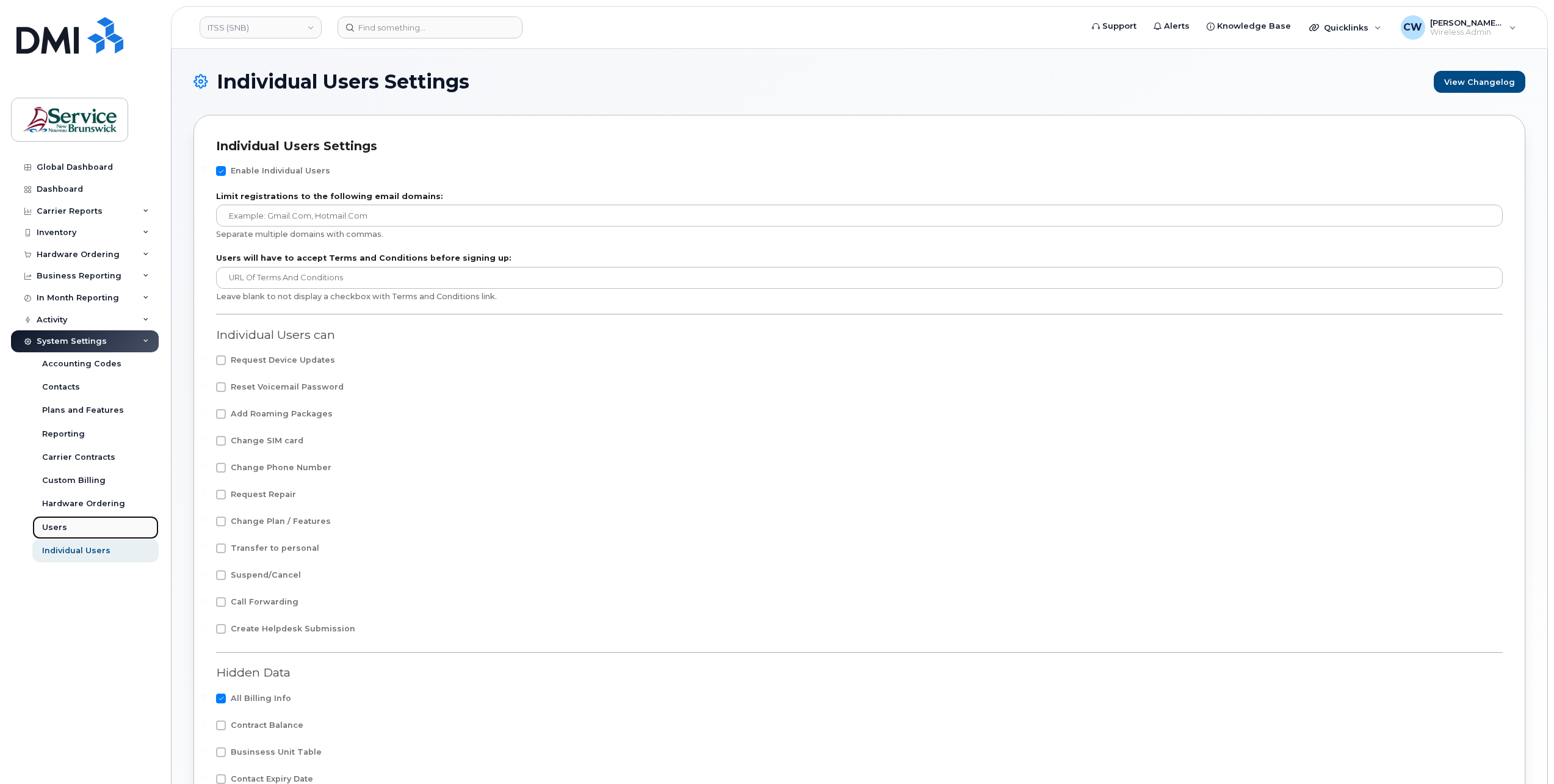
click at [62, 527] on div "Users" at bounding box center [55, 527] width 25 height 11
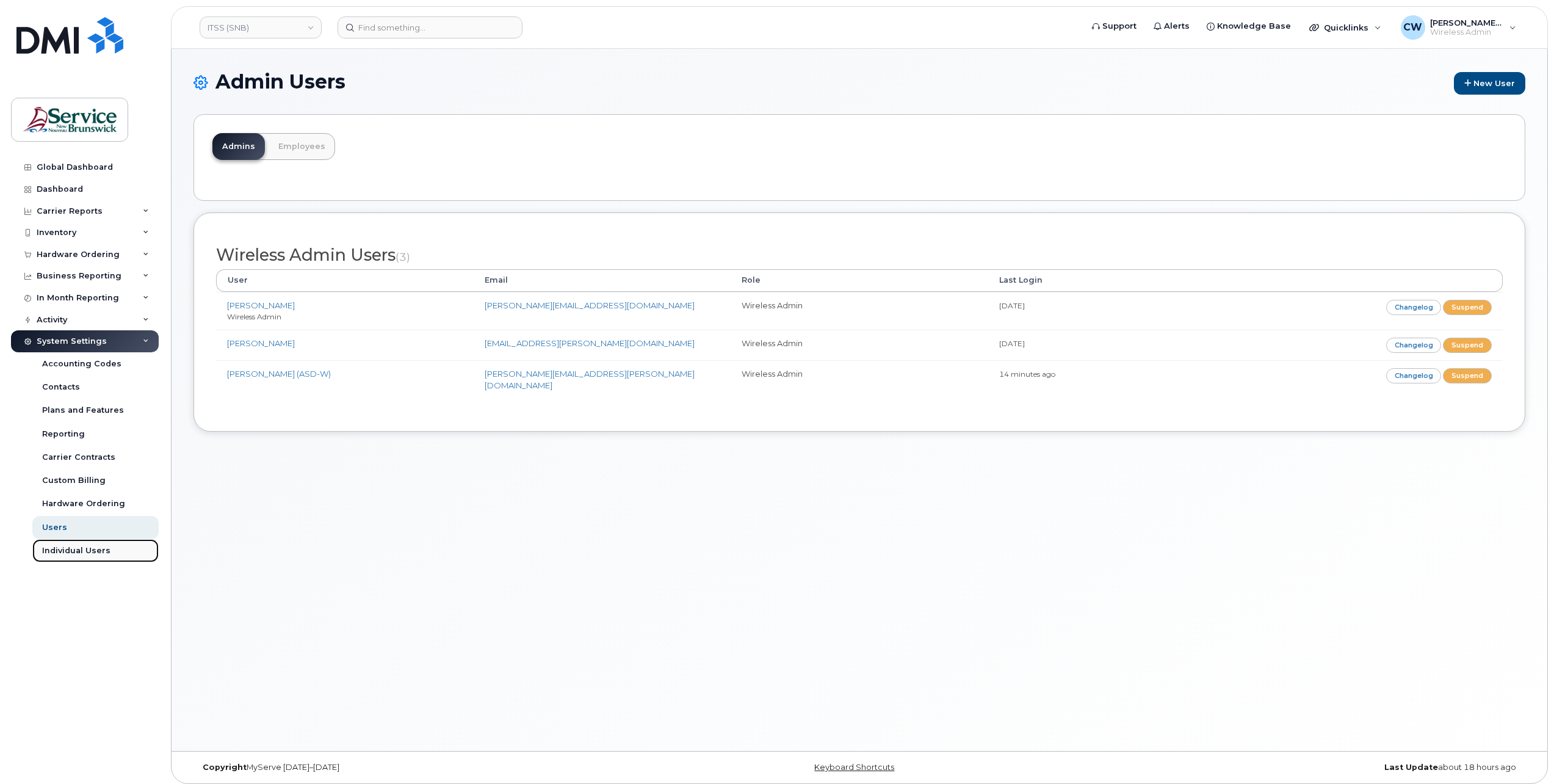
click at [77, 547] on div "Individual Users" at bounding box center [76, 550] width 68 height 11
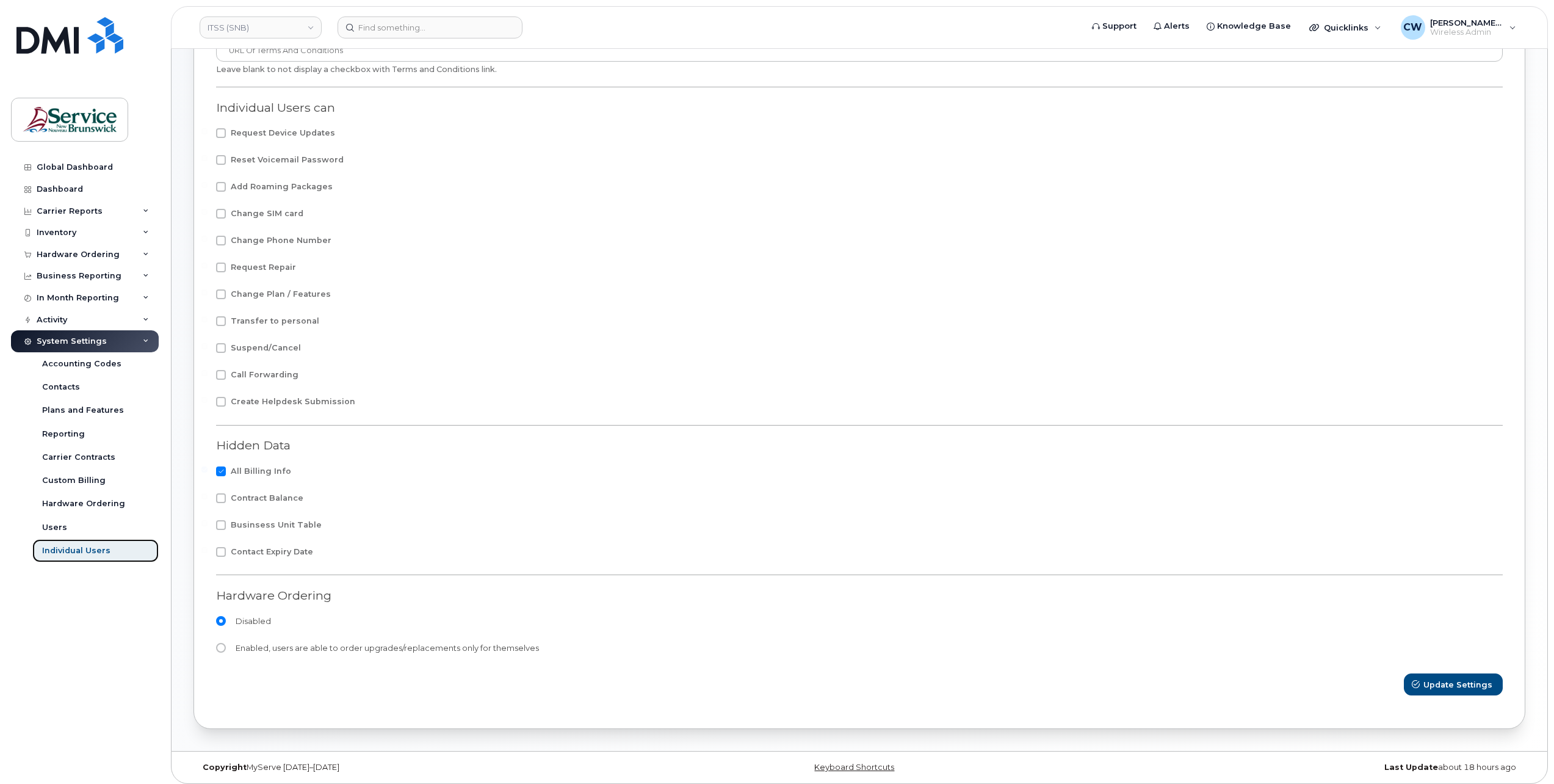
scroll to position [233, 0]
